Goal: Ask a question

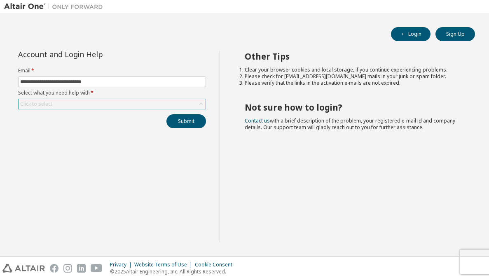
type input "**********"
click at [31, 101] on div "Click to select" at bounding box center [36, 104] width 32 height 7
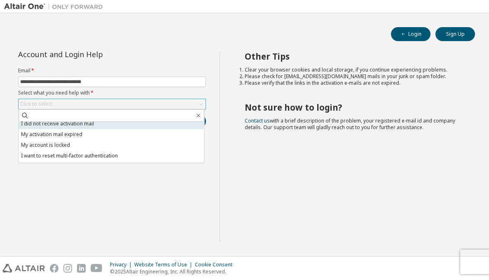
scroll to position [23, 0]
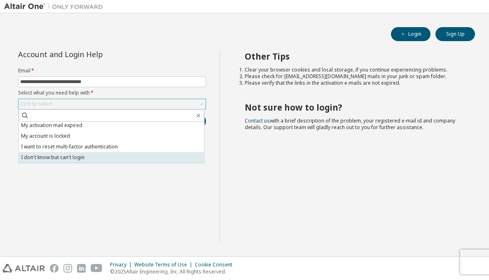
click at [73, 156] on li "I don't know but can't login" at bounding box center [111, 157] width 185 height 11
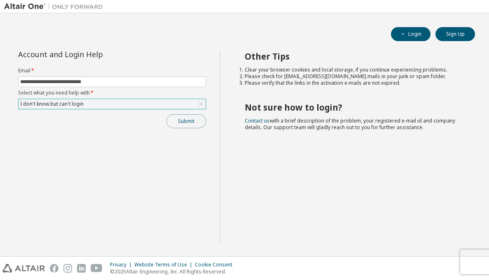
click at [186, 122] on button "Submit" at bounding box center [186, 121] width 40 height 14
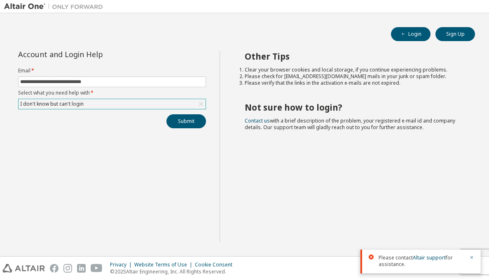
click at [116, 105] on div "I don't know but can't login" at bounding box center [112, 104] width 187 height 10
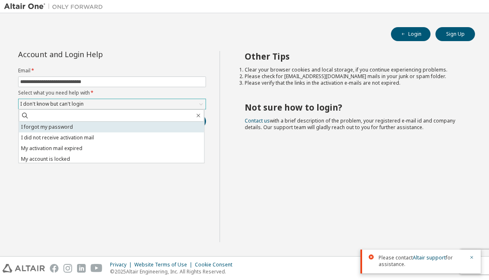
click at [104, 126] on li "I forgot my password" at bounding box center [111, 127] width 185 height 11
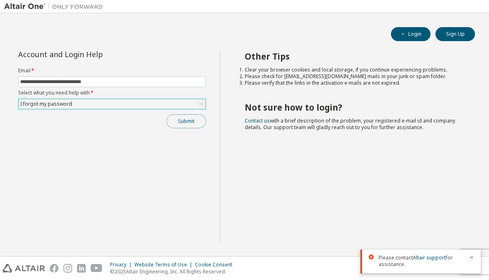
click at [183, 125] on button "Submit" at bounding box center [186, 121] width 40 height 14
click at [408, 37] on button "Login" at bounding box center [411, 34] width 40 height 14
